Goal: Information Seeking & Learning: Find specific fact

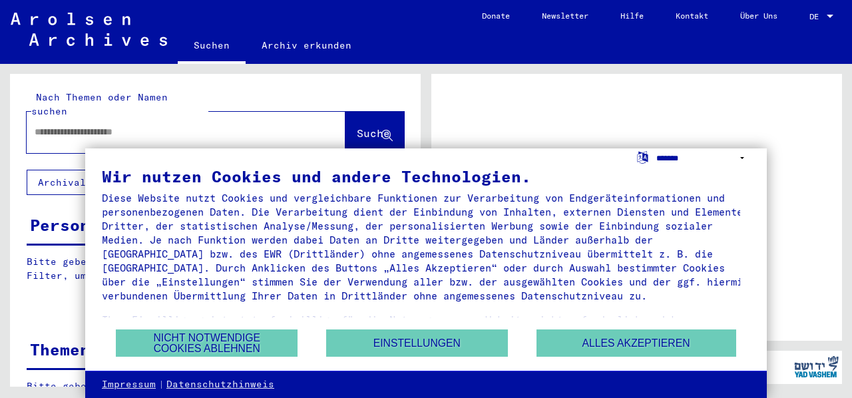
click at [669, 156] on select "**********" at bounding box center [703, 157] width 94 height 19
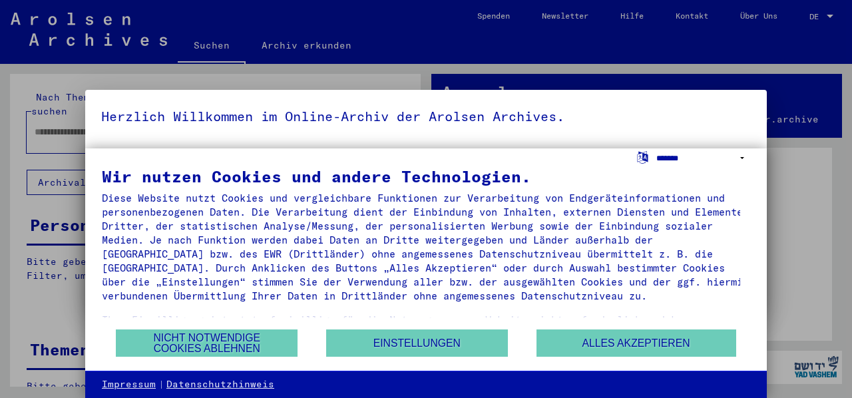
click at [687, 161] on select "**********" at bounding box center [703, 157] width 94 height 19
select select "*****"
click at [656, 148] on select "**********" at bounding box center [703, 157] width 94 height 19
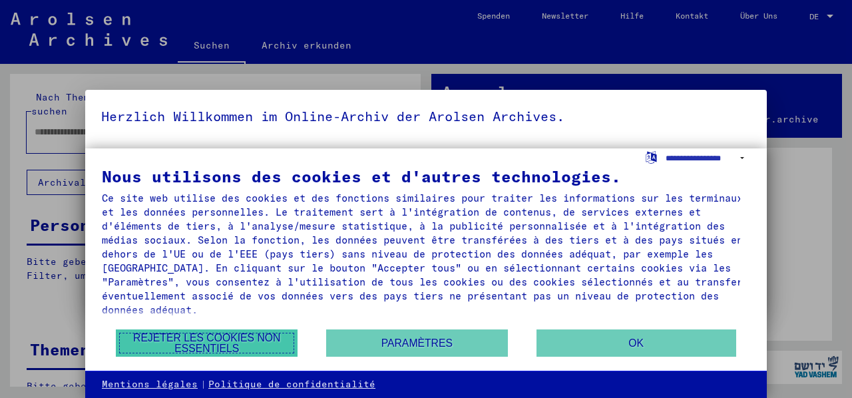
click at [251, 347] on button "Rejeter les cookies non essentiels" at bounding box center [207, 342] width 182 height 27
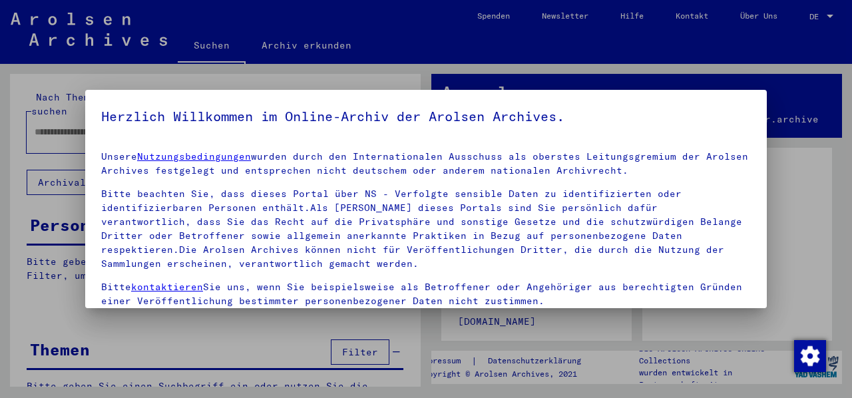
click at [796, 182] on div at bounding box center [426, 199] width 852 height 398
click at [568, 195] on p "Bitte beachten Sie, dass dieses Portal über NS - Verfolgte sensible Daten zu id…" at bounding box center [426, 229] width 650 height 84
click at [212, 152] on link "Nutzungsbedingungen" at bounding box center [194, 156] width 114 height 12
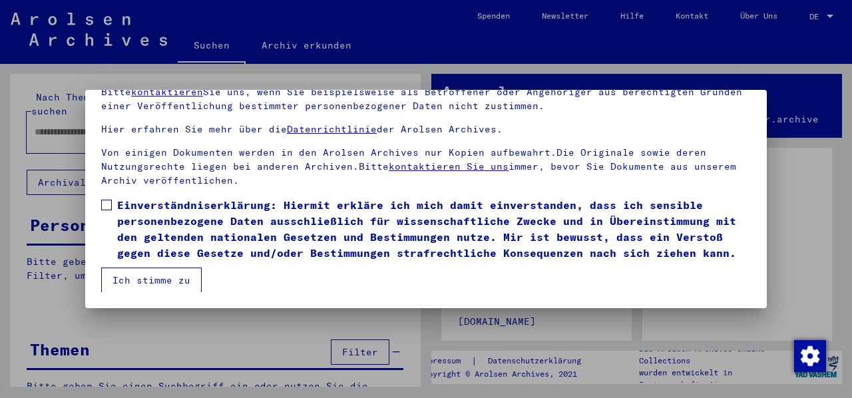
scroll to position [104, 0]
click at [110, 200] on span at bounding box center [106, 205] width 11 height 11
click at [154, 280] on button "Ich stimme zu" at bounding box center [151, 280] width 101 height 25
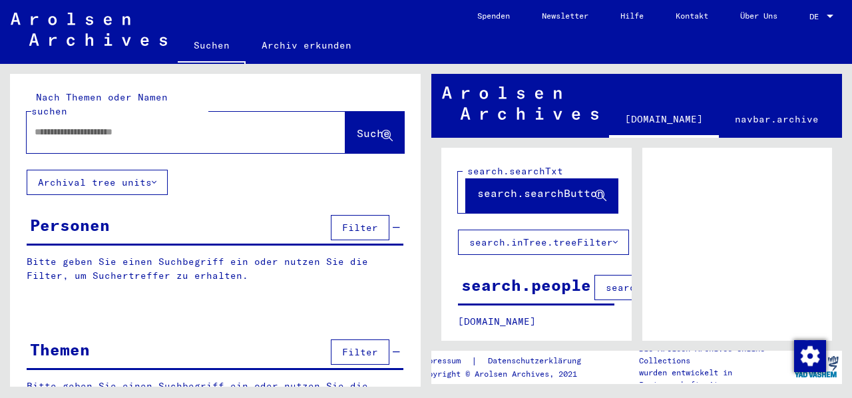
click at [815, 22] on div "DE DE" at bounding box center [822, 13] width 27 height 23
click at [801, 25] on span "English" at bounding box center [796, 24] width 33 height 10
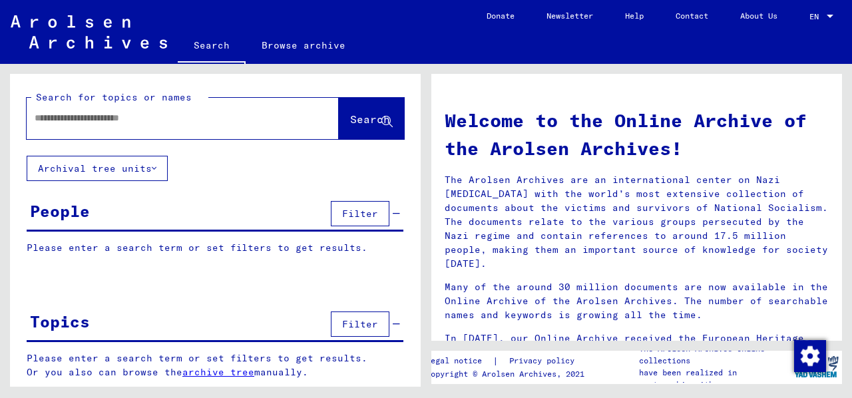
click at [162, 124] on input "text" at bounding box center [167, 118] width 264 height 14
type input "*******"
click at [350, 123] on span "Search" at bounding box center [370, 118] width 40 height 13
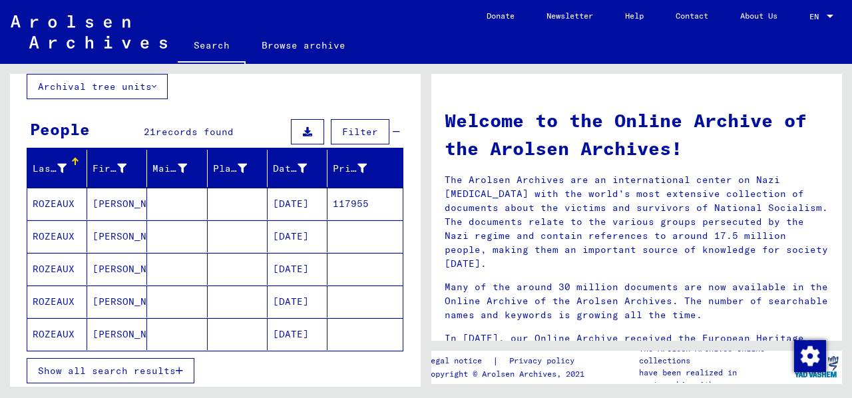
scroll to position [81, 0]
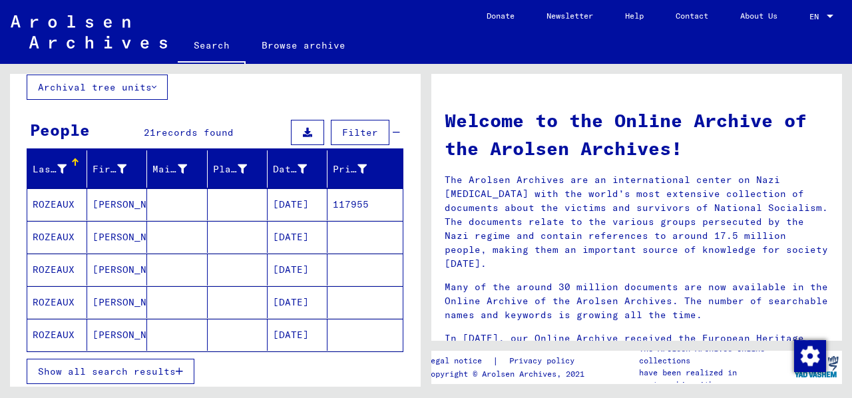
click at [57, 203] on mat-cell "ROZEAUX" at bounding box center [57, 204] width 60 height 32
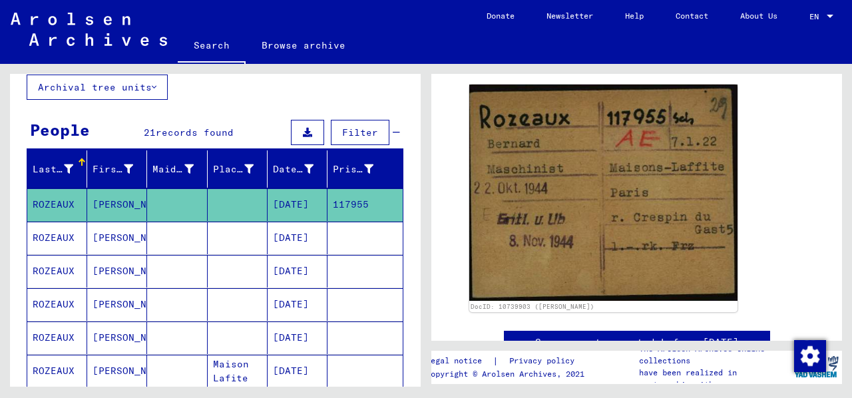
scroll to position [198, 0]
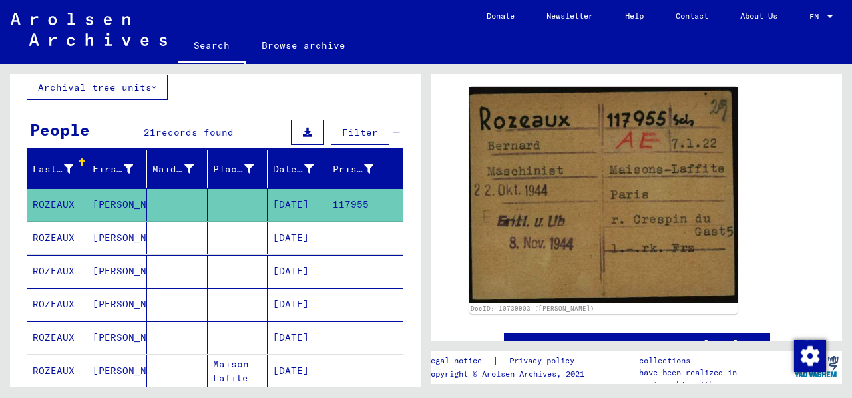
click at [63, 237] on mat-cell "ROZEAUX" at bounding box center [57, 238] width 60 height 33
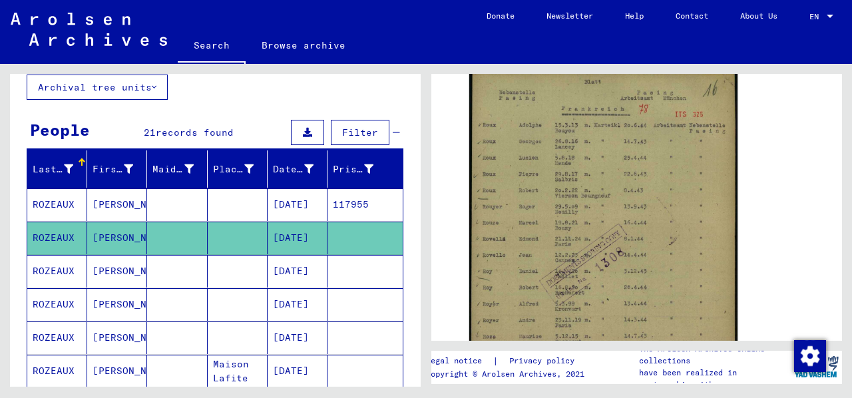
scroll to position [277, 0]
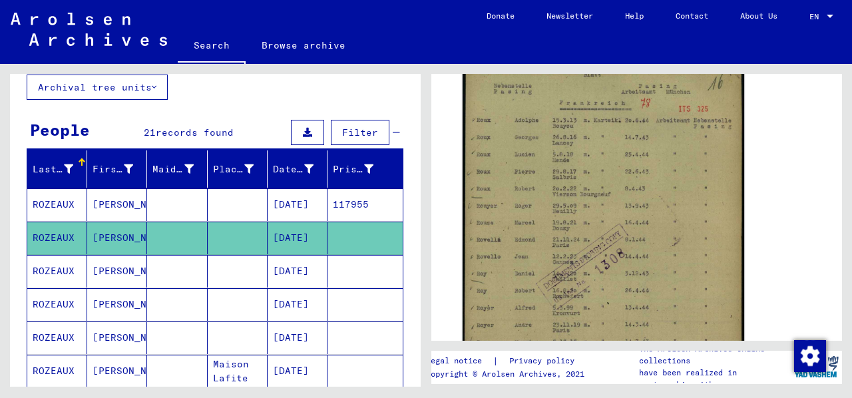
click at [676, 172] on img at bounding box center [604, 261] width 282 height 398
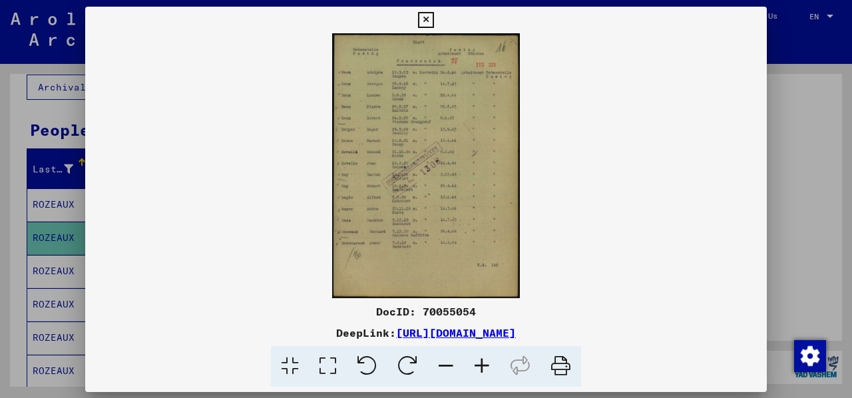
scroll to position [276, 0]
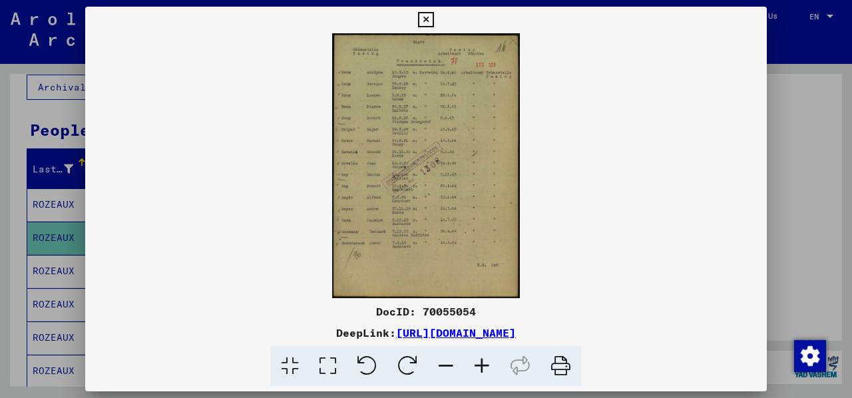
click at [482, 369] on icon at bounding box center [482, 366] width 36 height 41
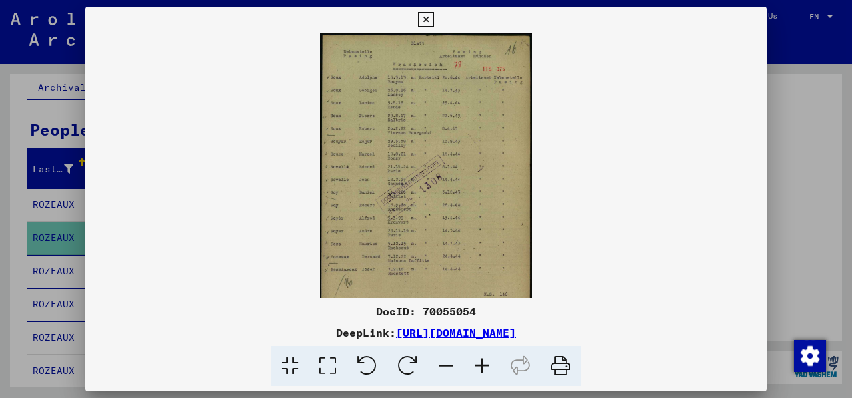
click at [482, 369] on icon at bounding box center [482, 366] width 36 height 41
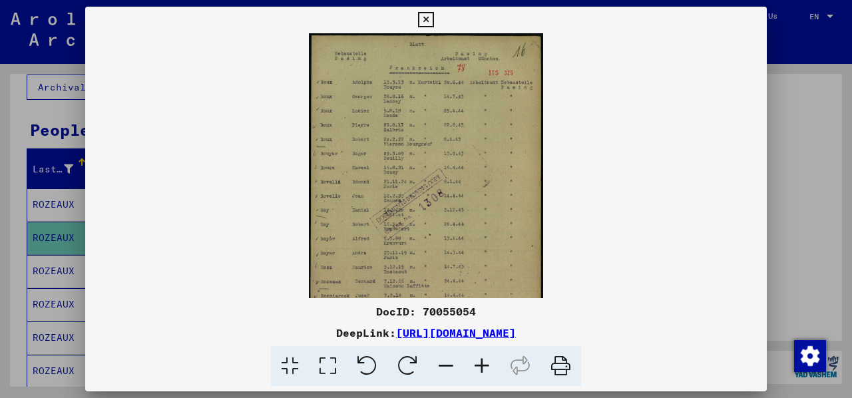
click at [482, 369] on icon at bounding box center [482, 366] width 36 height 41
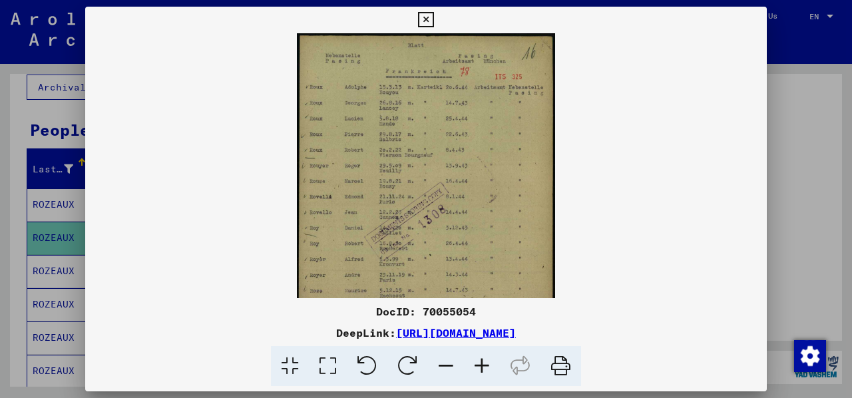
click at [482, 369] on icon at bounding box center [482, 366] width 36 height 41
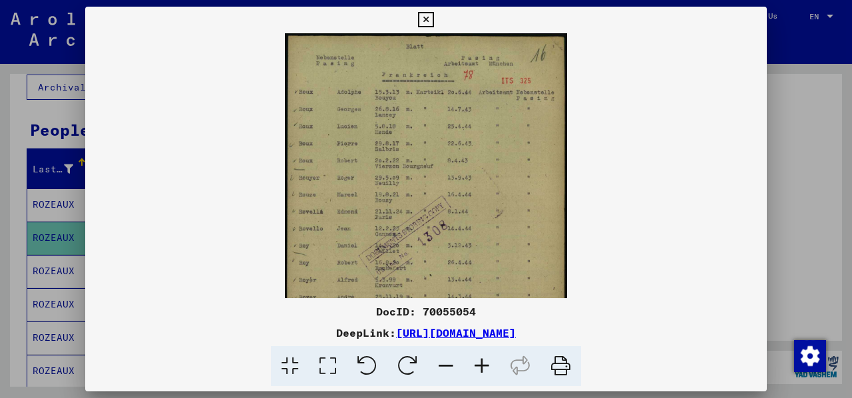
click at [448, 361] on icon at bounding box center [446, 366] width 36 height 41
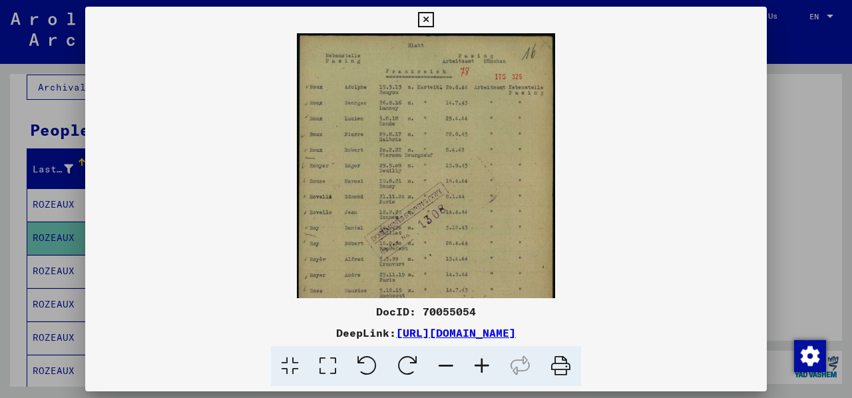
click at [448, 361] on icon at bounding box center [446, 366] width 36 height 41
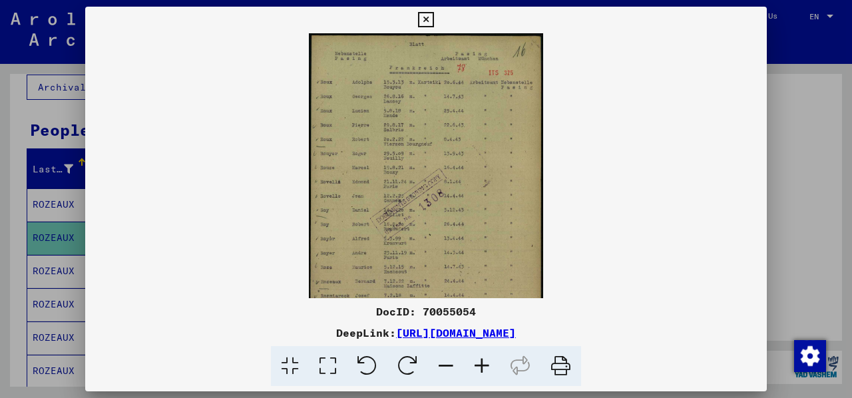
click at [516, 333] on link "[URL][DOMAIN_NAME]" at bounding box center [456, 332] width 120 height 13
